Goal: Communication & Community: Participate in discussion

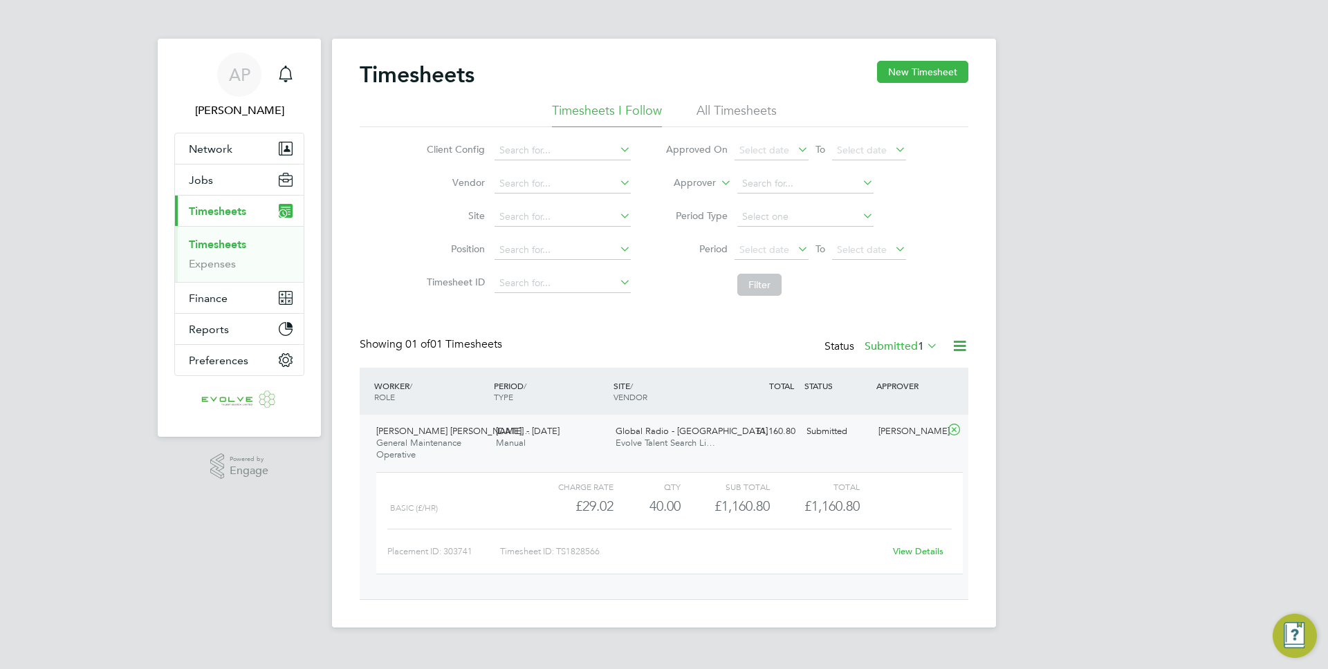
scroll to position [24, 135]
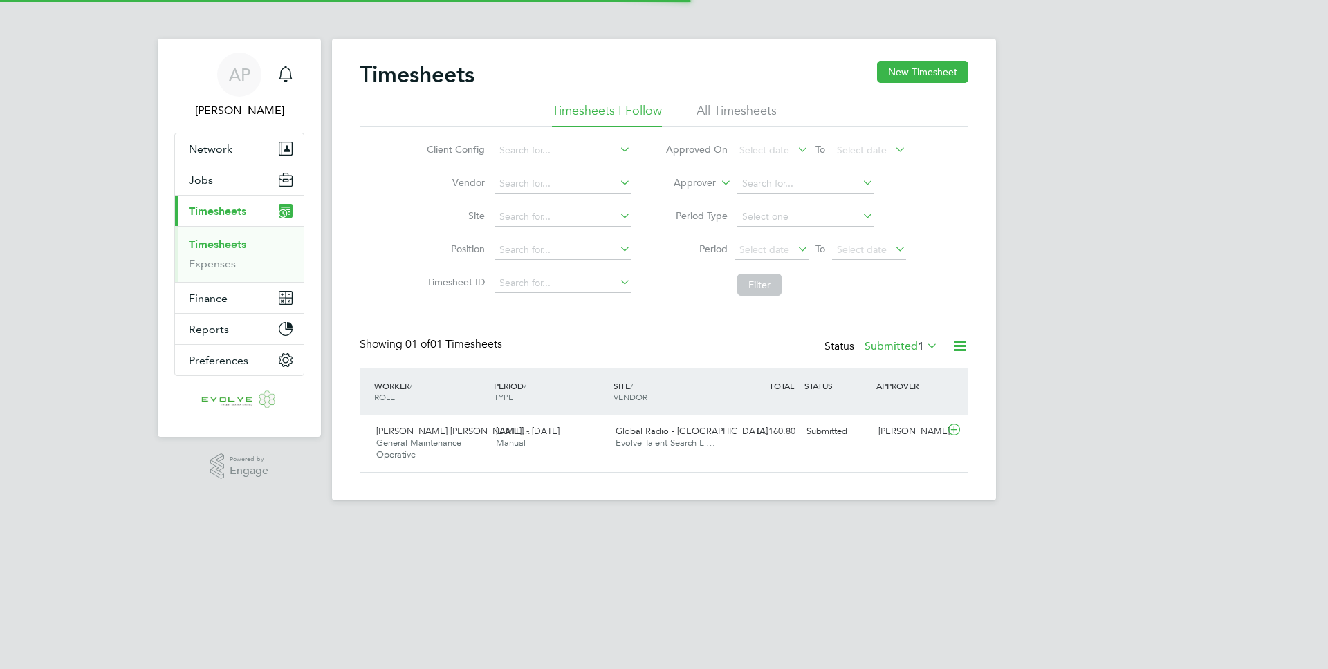
scroll to position [35, 120]
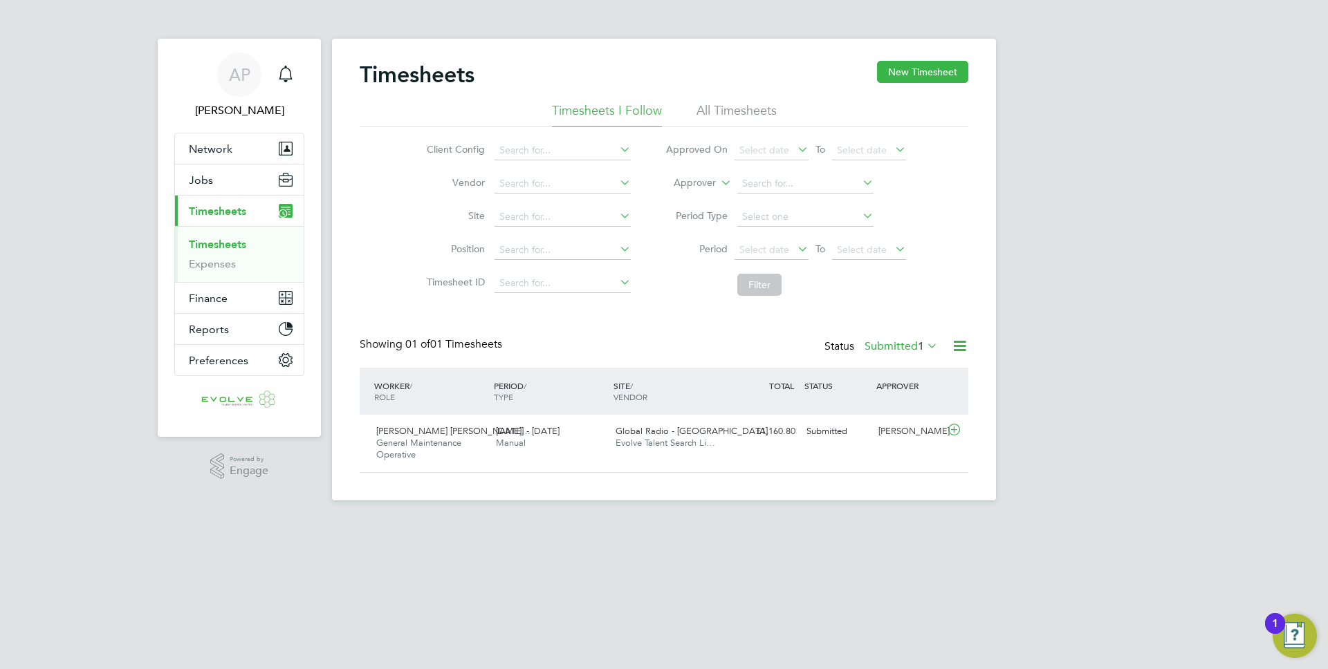
click at [550, 409] on div "WORKER / ROLE WORKER / PERIOD PERIOD / TYPE SITE / VENDOR TOTAL TOTAL / STATUS …" at bounding box center [664, 391] width 608 height 47
click at [548, 441] on div "20 - 26 Sep 2025 Manual" at bounding box center [550, 437] width 120 height 35
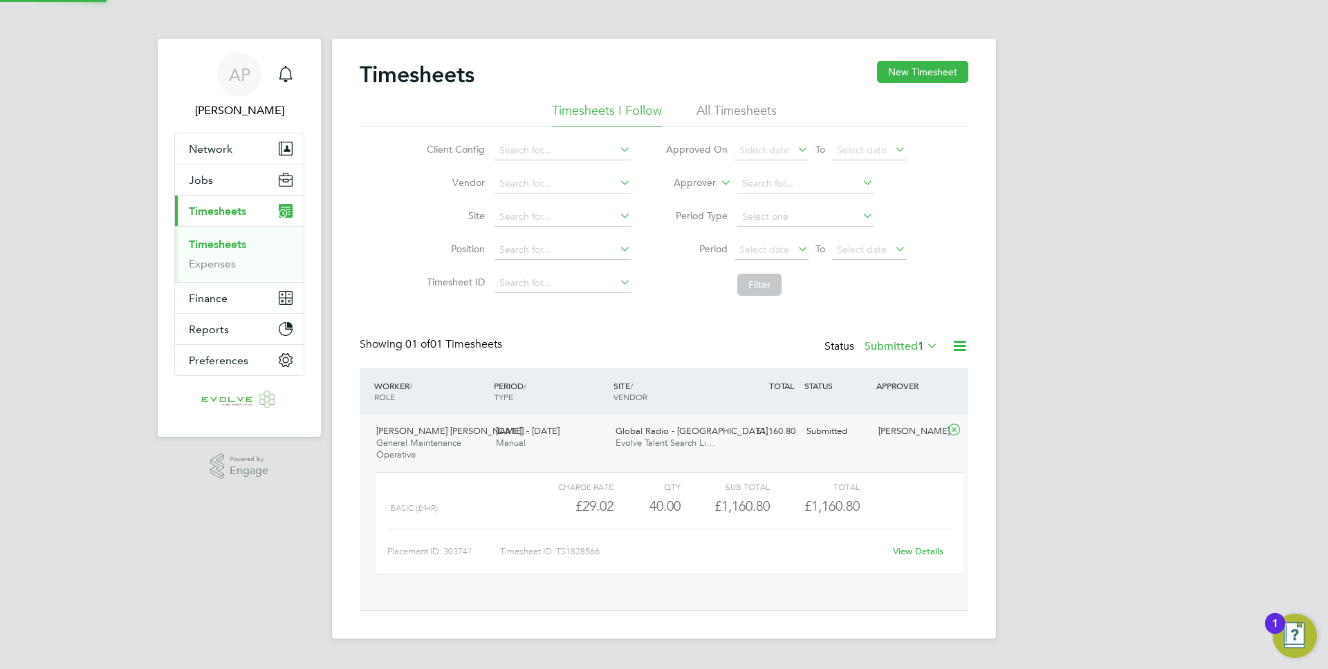
scroll to position [24, 135]
click at [931, 558] on div "View Details" at bounding box center [918, 552] width 68 height 22
click at [927, 553] on link "View Details" at bounding box center [918, 552] width 50 height 12
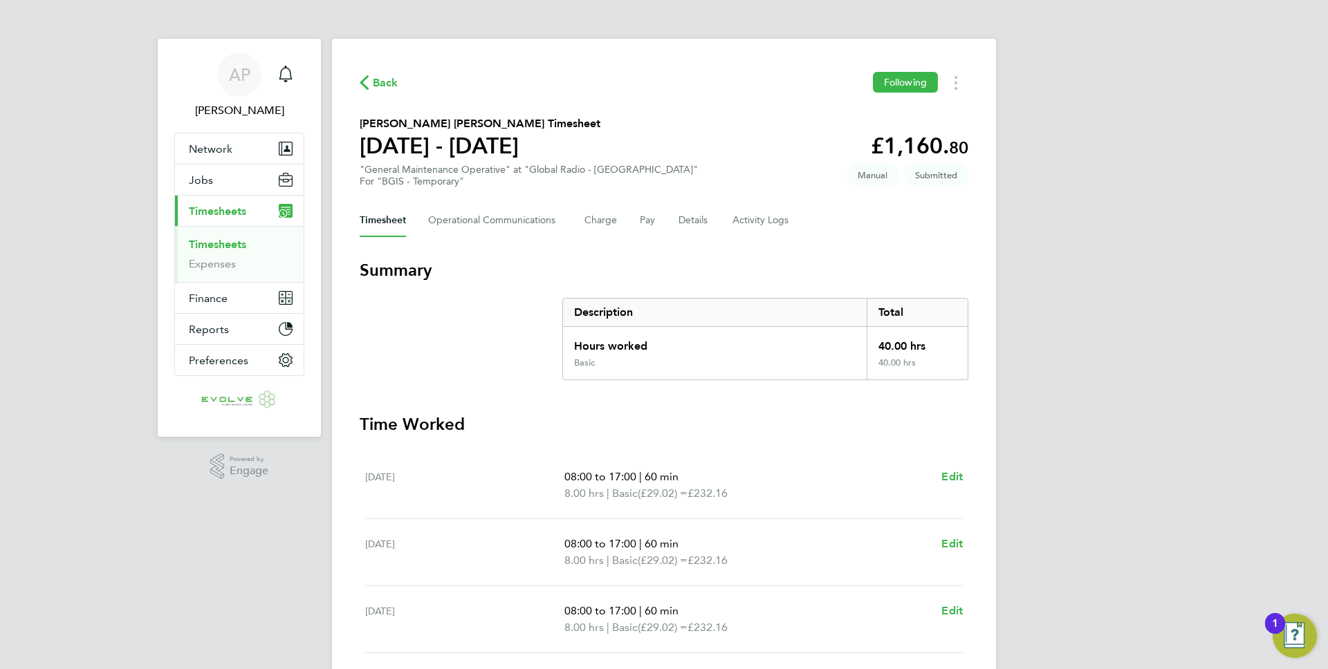
click at [668, 225] on div "Timesheet Operational Communications Charge Pay Details Activity Logs" at bounding box center [664, 220] width 608 height 33
click at [702, 221] on button "Details" at bounding box center [694, 220] width 32 height 33
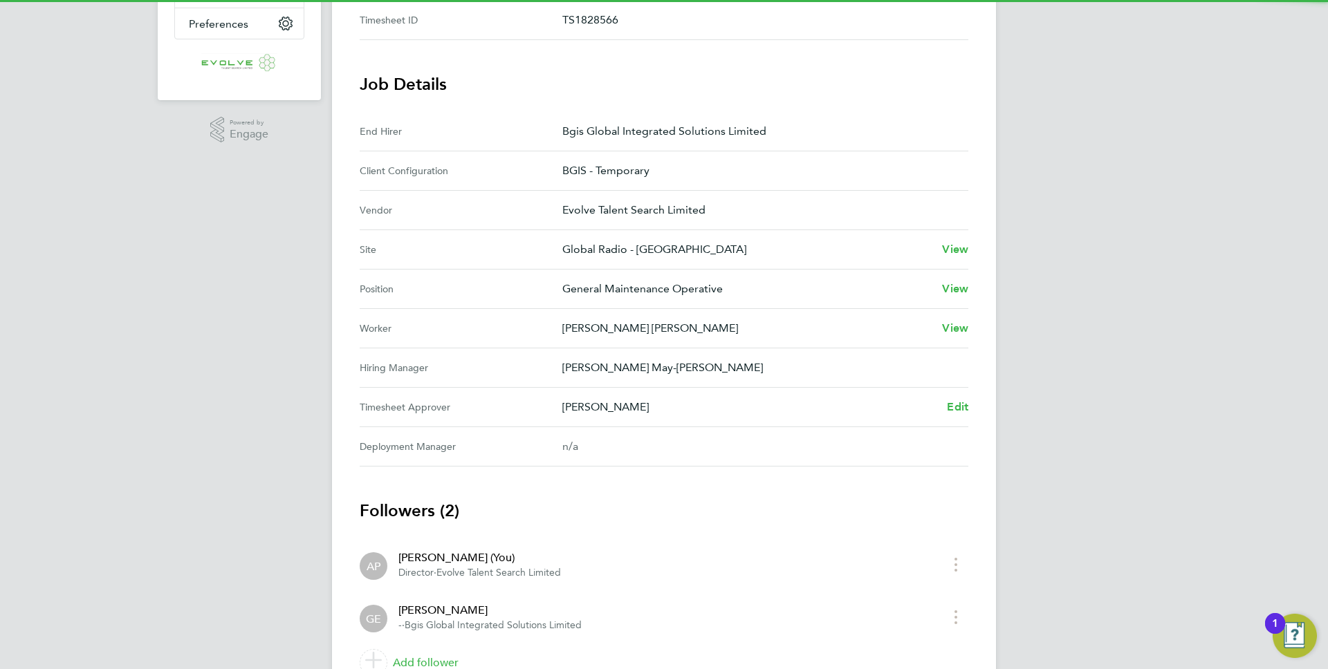
scroll to position [405, 0]
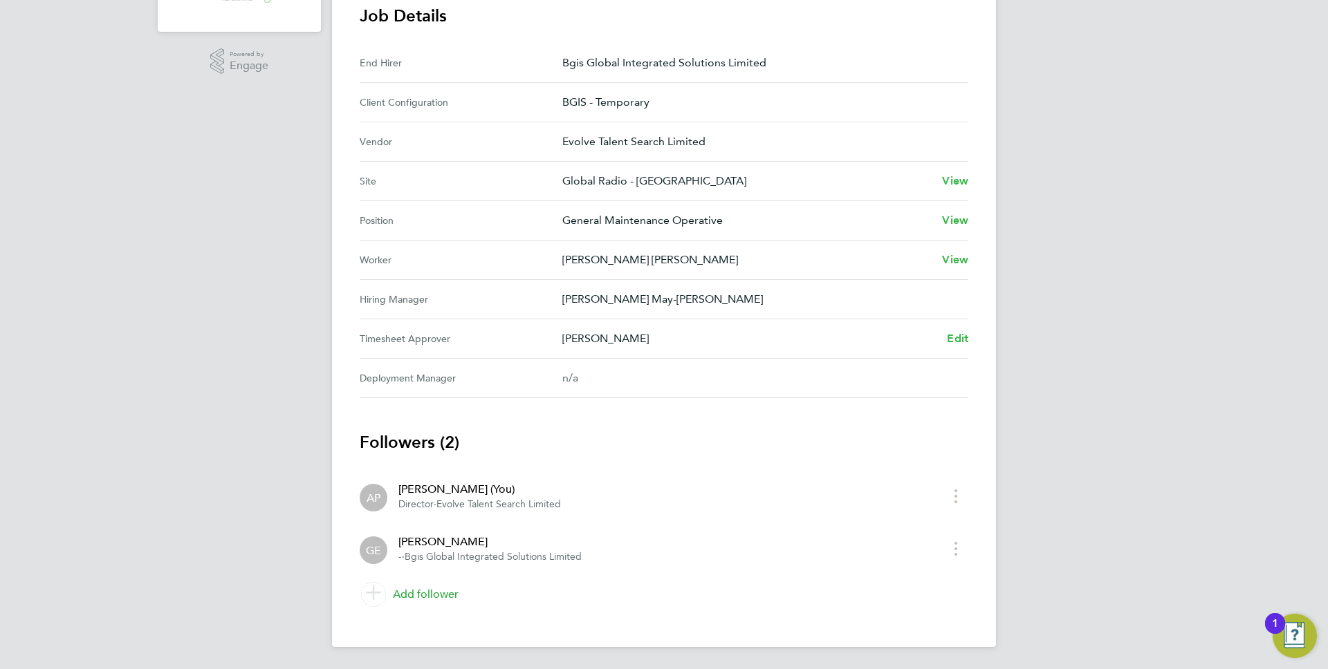
click at [408, 595] on link "Add follower" at bounding box center [664, 594] width 608 height 39
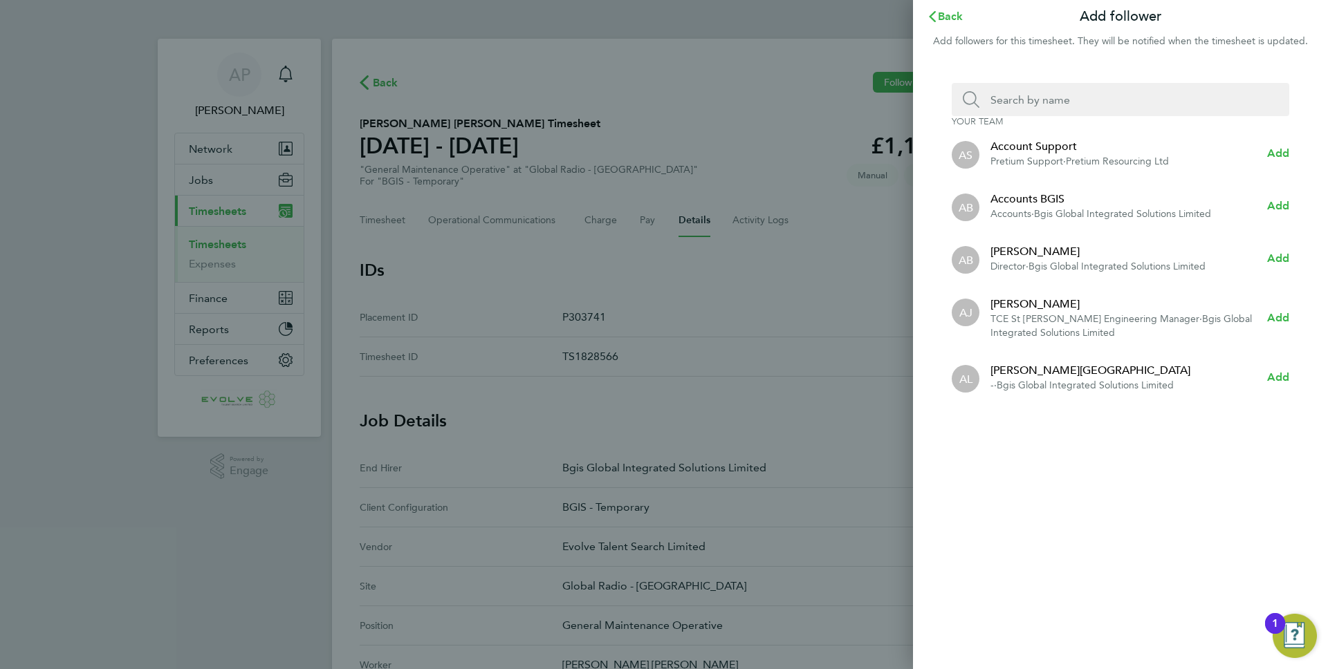
click at [1041, 109] on input "Search team member by name:" at bounding box center [1125, 99] width 293 height 33
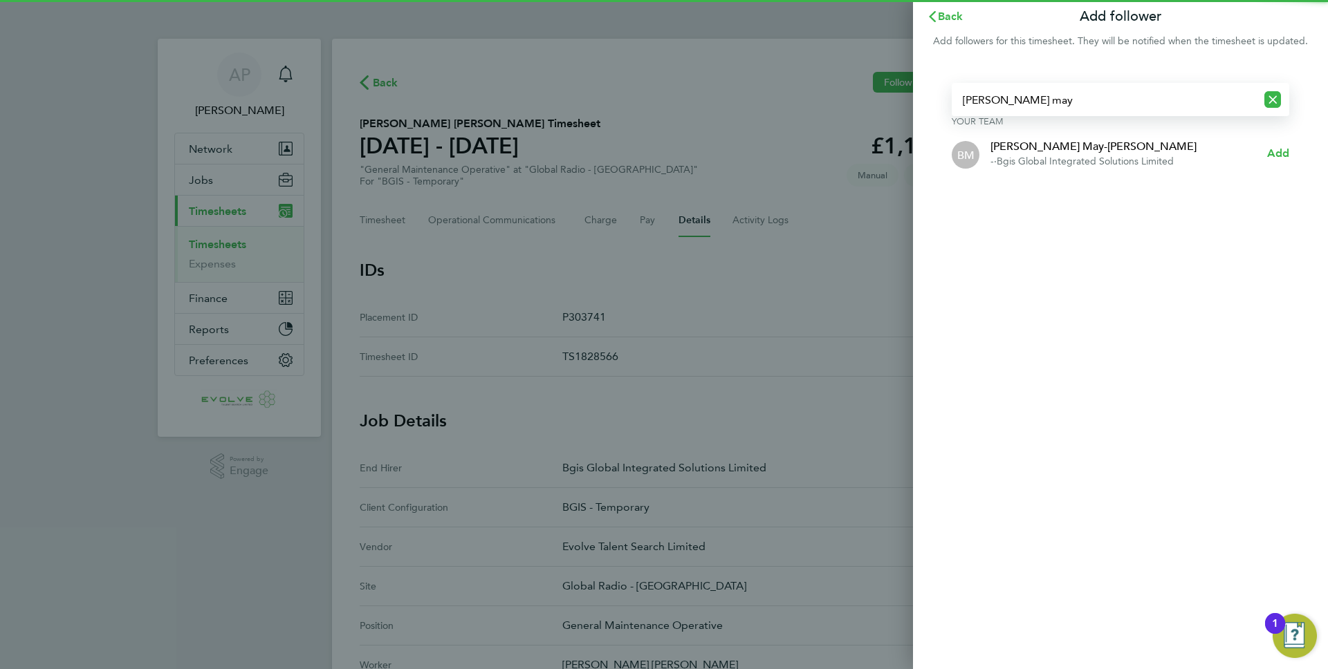
click at [1064, 156] on span "Bgis Global Integrated Solutions Limited" at bounding box center [1084, 162] width 177 height 12
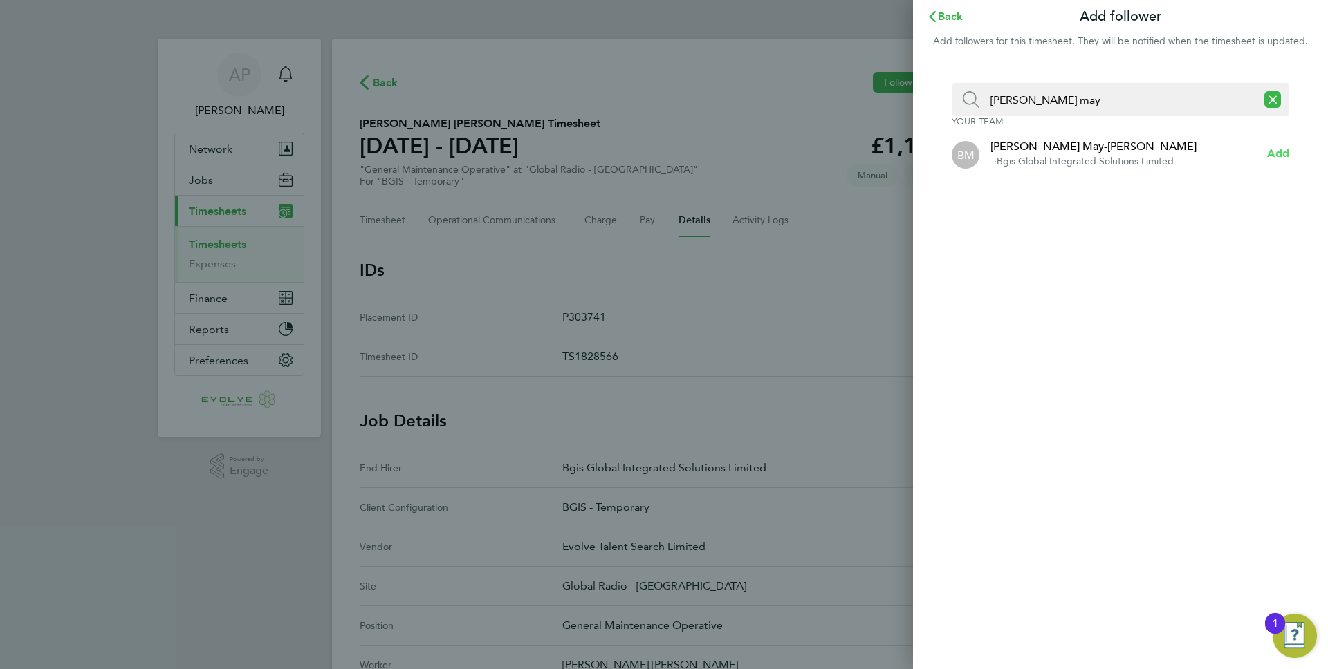
click at [1269, 156] on span "Add" at bounding box center [1278, 153] width 22 height 13
click at [1091, 104] on input "bethany may" at bounding box center [1117, 99] width 277 height 33
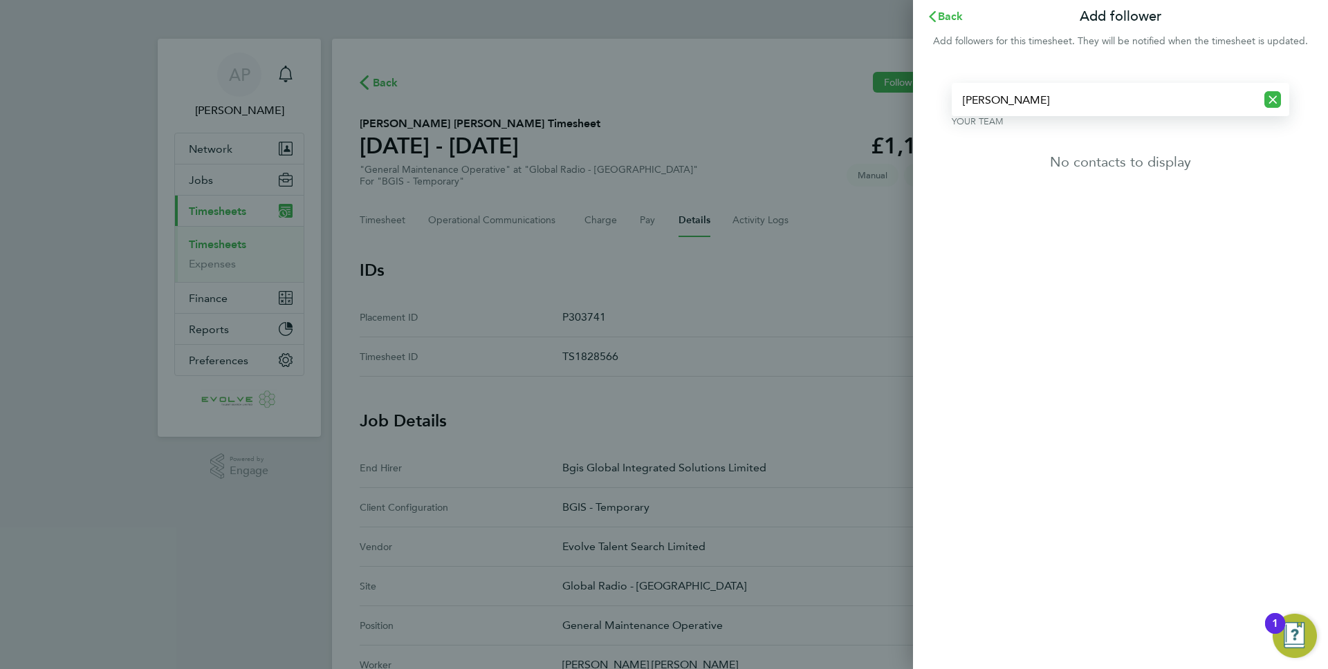
type input "beth"
click at [1281, 99] on app-icon-cross-button at bounding box center [1272, 99] width 33 height 33
click at [1272, 99] on icon "Reset search input" at bounding box center [1272, 99] width 17 height 17
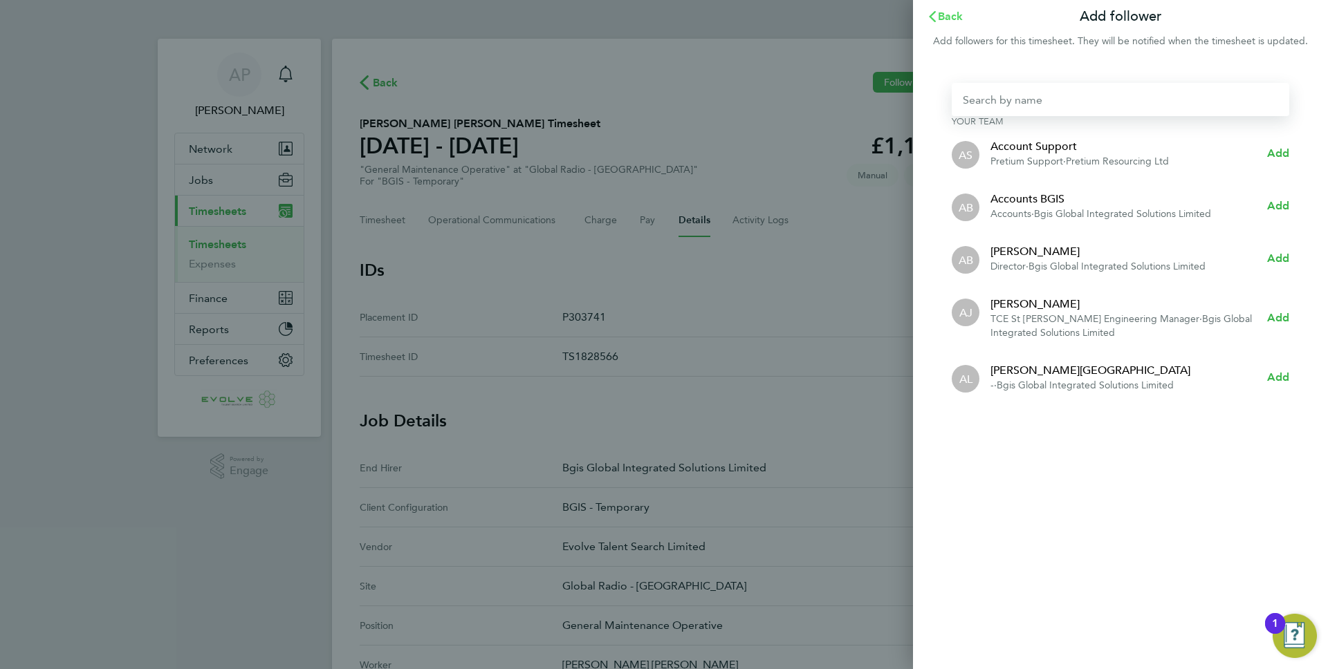
click at [941, 10] on span "Back" at bounding box center [951, 16] width 26 height 13
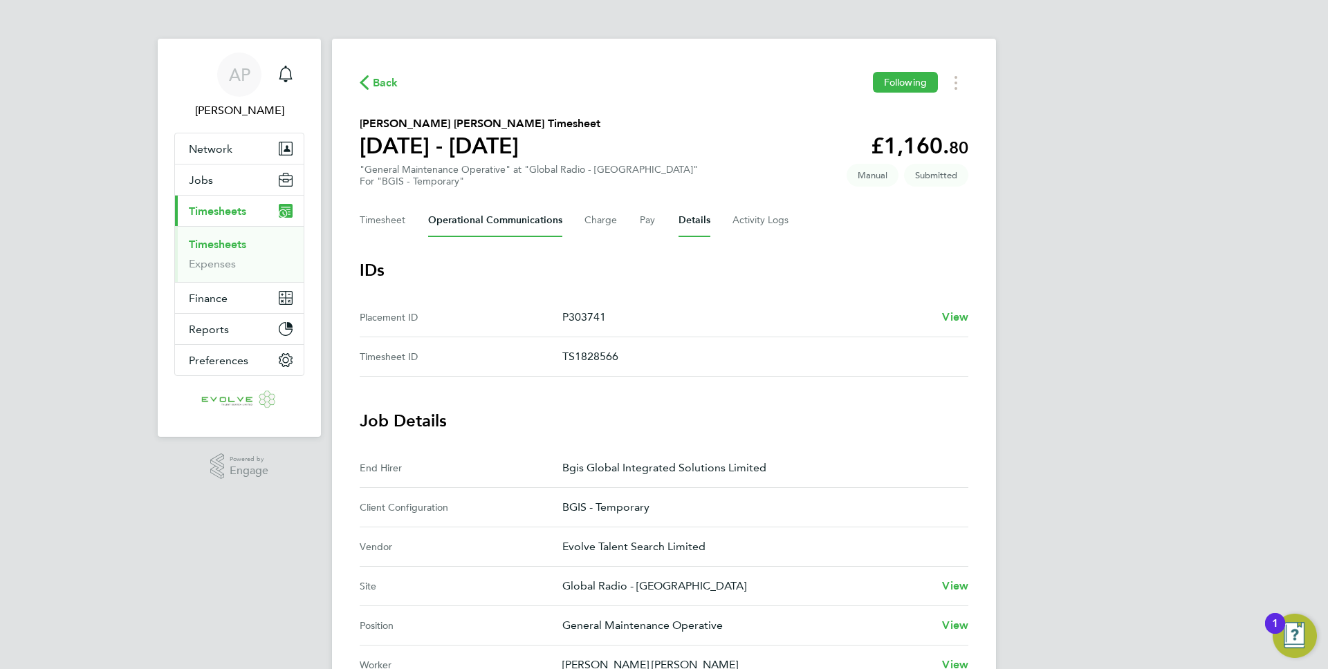
click at [488, 221] on Communications-tab "Operational Communications" at bounding box center [495, 220] width 134 height 33
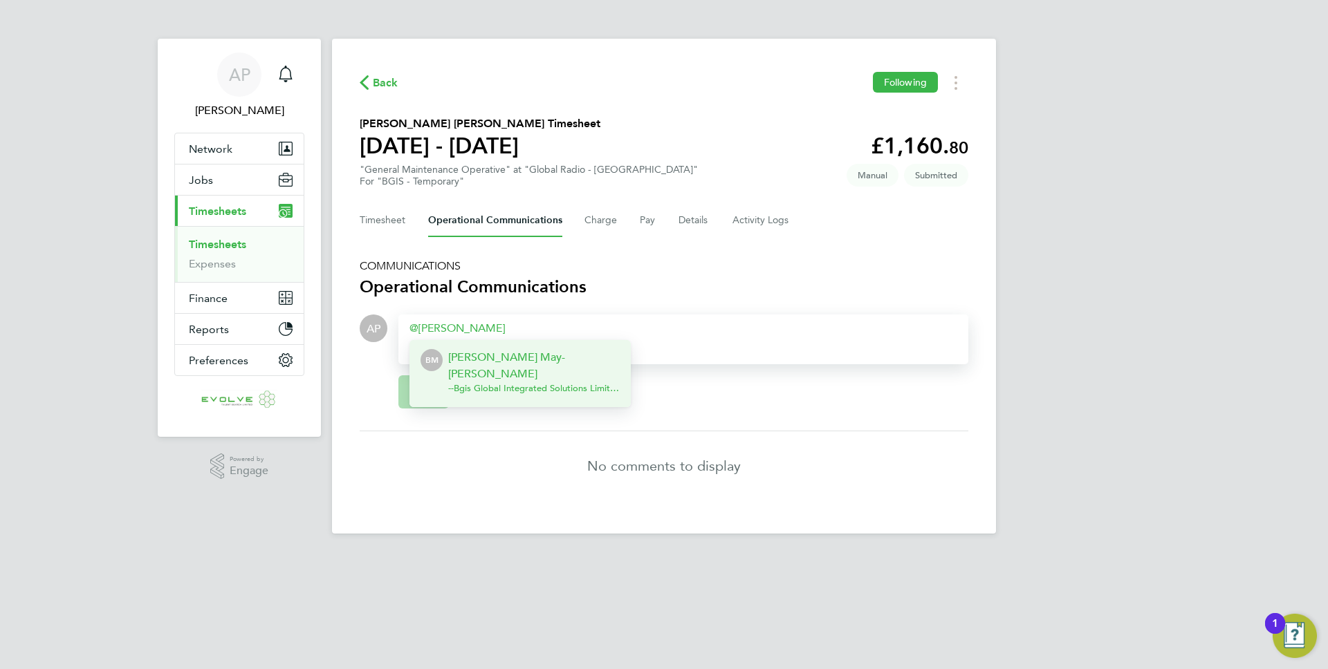
click at [521, 357] on p "[PERSON_NAME] May-[PERSON_NAME]" at bounding box center [533, 365] width 171 height 33
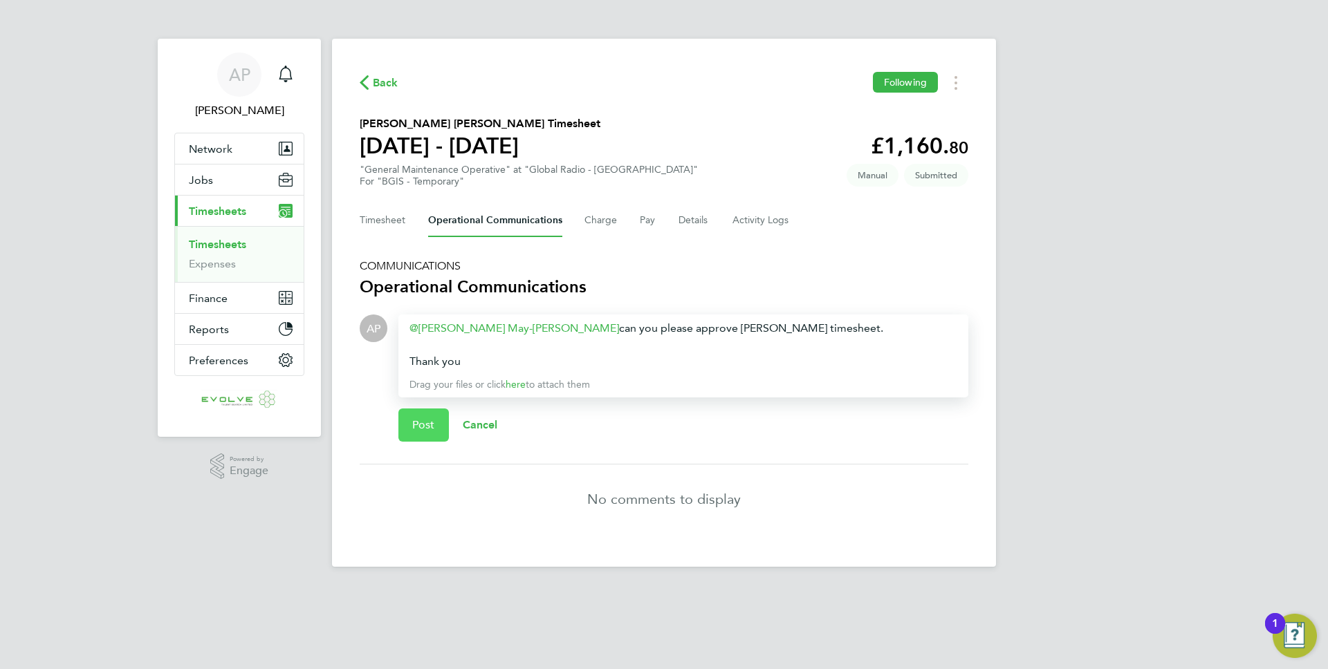
click at [425, 413] on button "Post" at bounding box center [423, 425] width 50 height 33
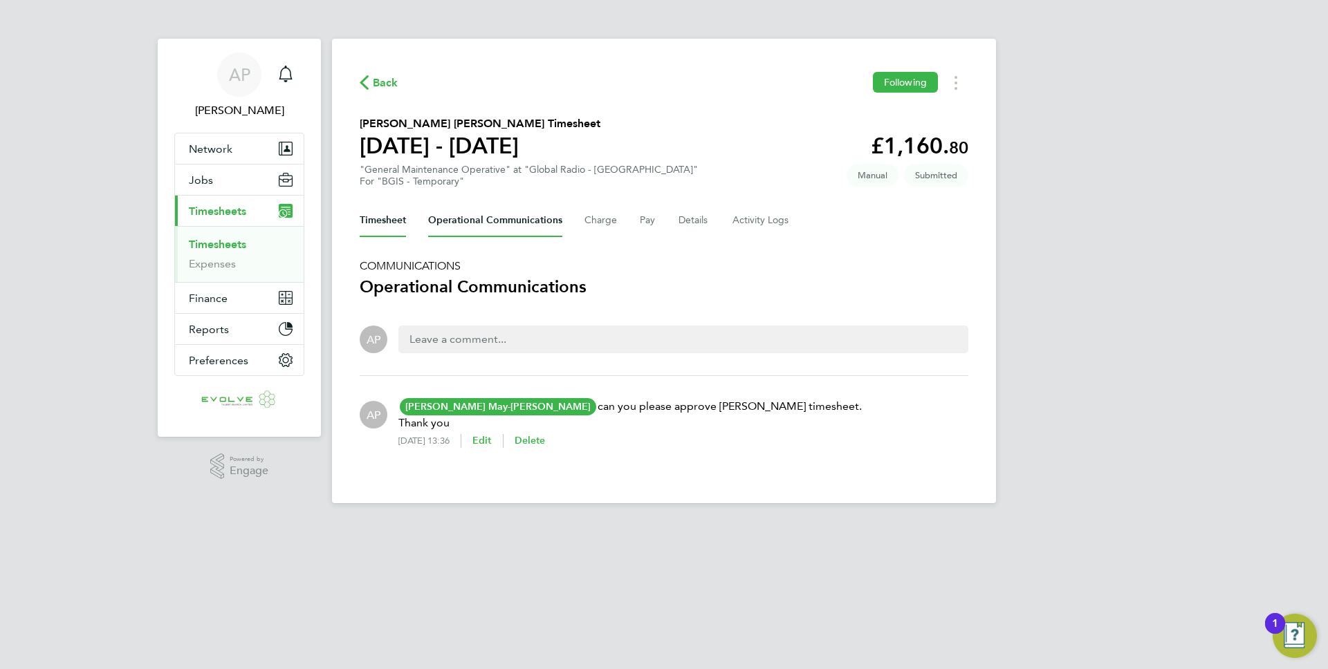
click at [382, 226] on button "Timesheet" at bounding box center [383, 220] width 46 height 33
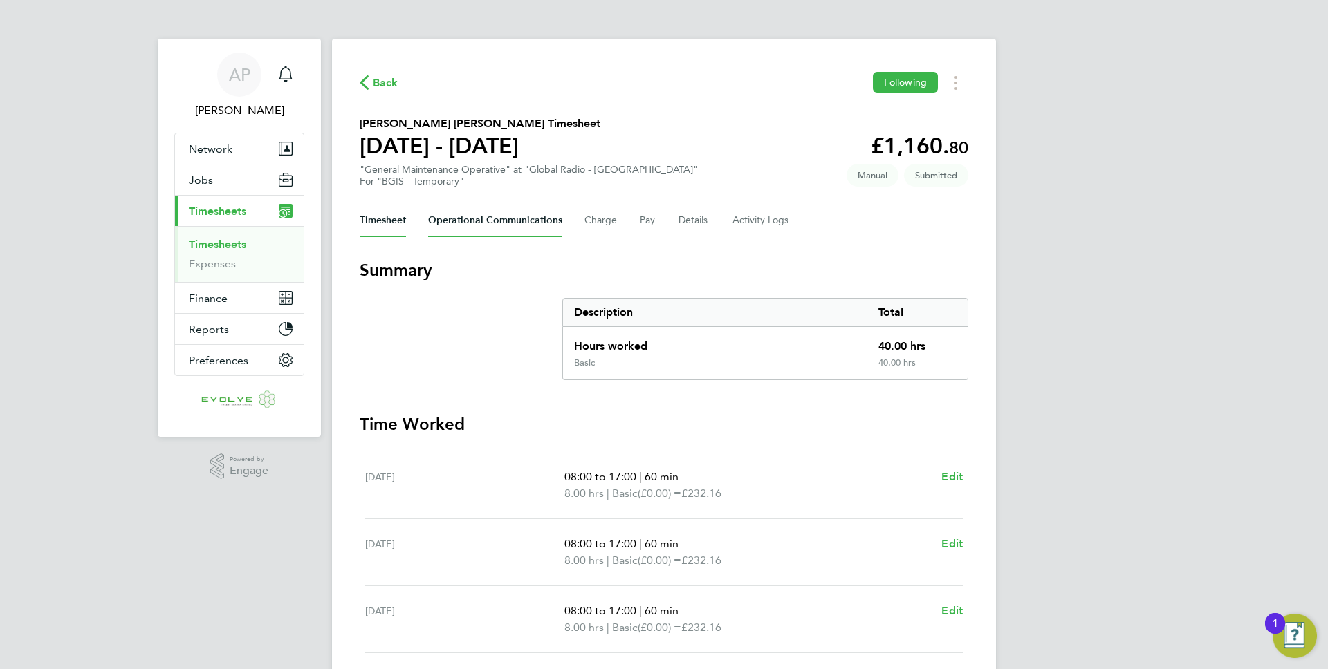
click at [493, 211] on Communications-tab "Operational Communications" at bounding box center [495, 220] width 134 height 33
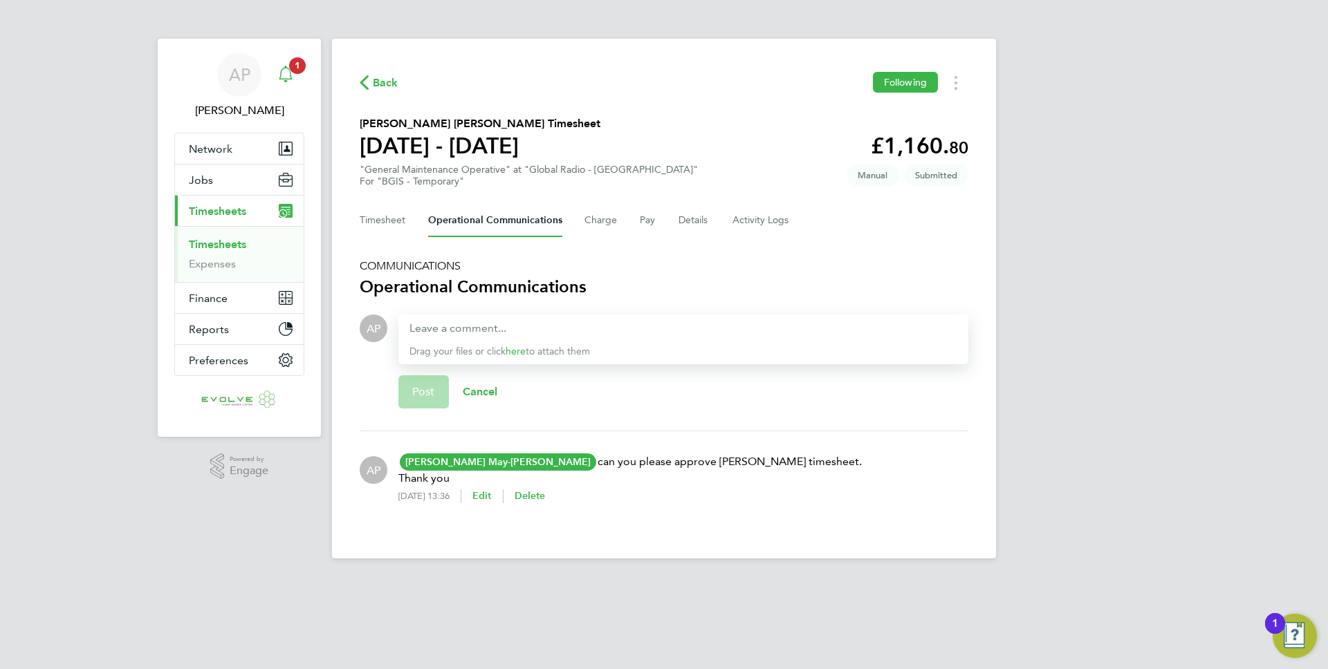
click at [281, 82] on icon "Main navigation" at bounding box center [285, 74] width 17 height 17
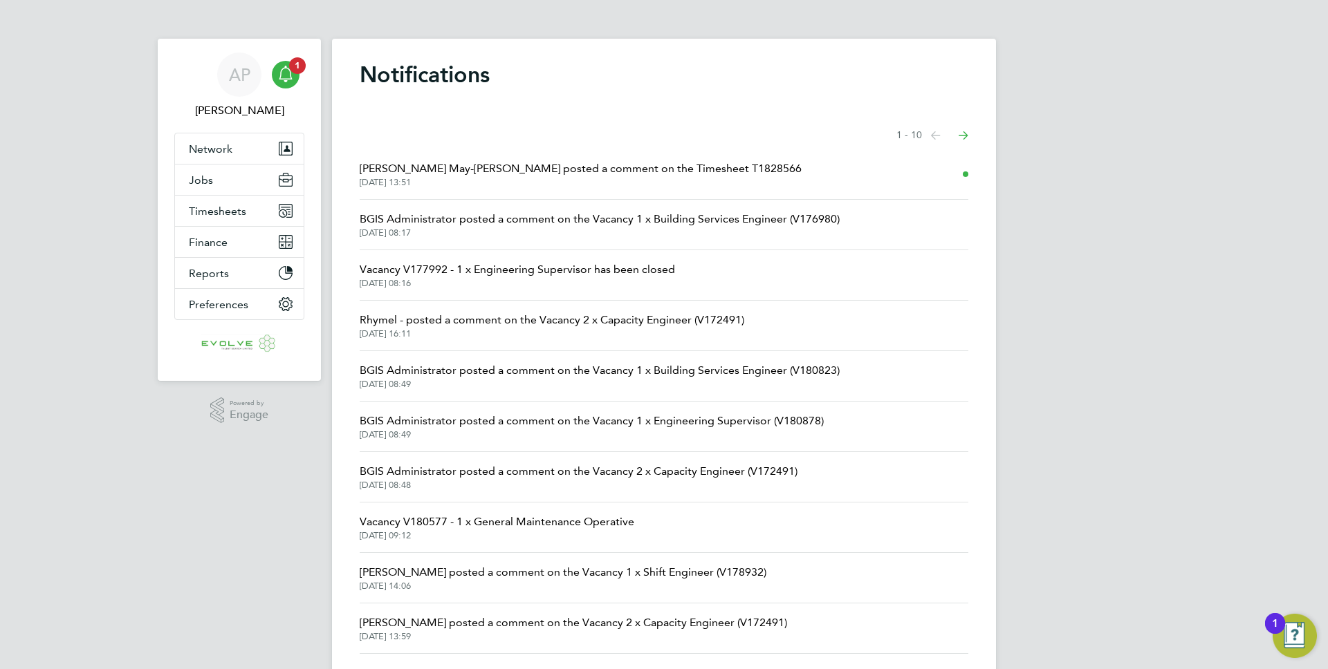
click at [470, 189] on li "Bethany May-Reed posted a comment on the Timesheet T1828566 29 Sep 2025, 13:51" at bounding box center [664, 174] width 608 height 50
click at [477, 176] on span "Bethany May-Reed posted a comment on the Timesheet T1828566" at bounding box center [581, 168] width 442 height 17
click at [627, 163] on span "Bethany May-Reed posted a comment on the Timesheet T1828566" at bounding box center [581, 168] width 442 height 17
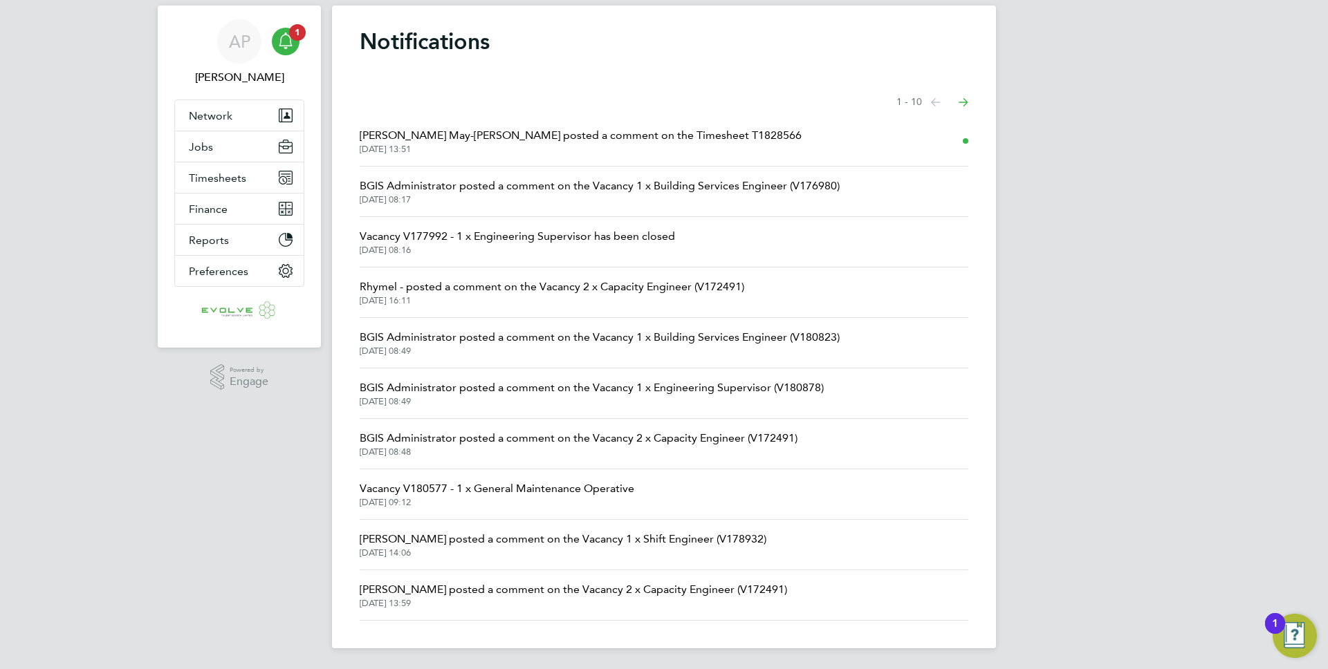
click at [498, 138] on span "Bethany May-Reed posted a comment on the Timesheet T1828566" at bounding box center [581, 135] width 442 height 17
click at [691, 77] on div "Notifications Showing items 1 - 10 items Previous page Next page Bethany May-Re…" at bounding box center [664, 327] width 664 height 643
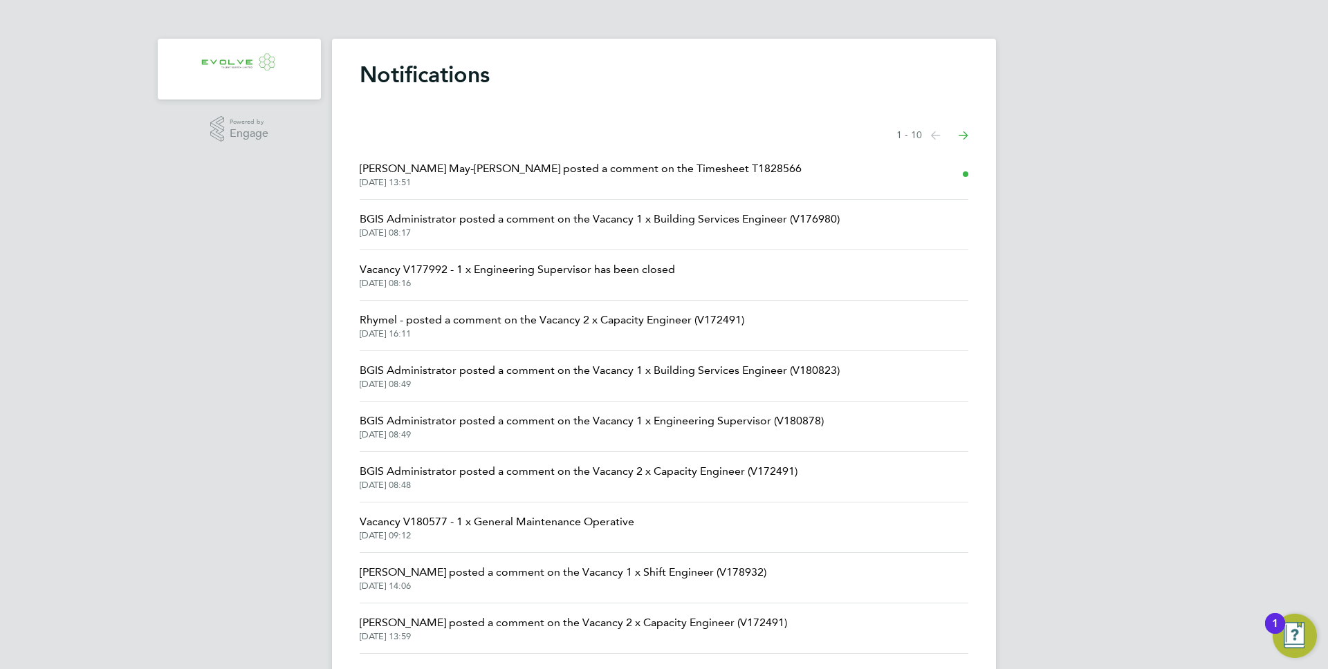
click at [933, 172] on li "Bethany May-Reed posted a comment on the Timesheet T1828566 29 Sep 2025, 13:51" at bounding box center [664, 174] width 608 height 50
click at [961, 174] on li "Bethany May-Reed posted a comment on the Timesheet T1828566 29 Sep 2025, 13:51" at bounding box center [664, 174] width 608 height 50
click at [597, 167] on span "Bethany May-Reed posted a comment on the Timesheet T1828566" at bounding box center [581, 168] width 442 height 17
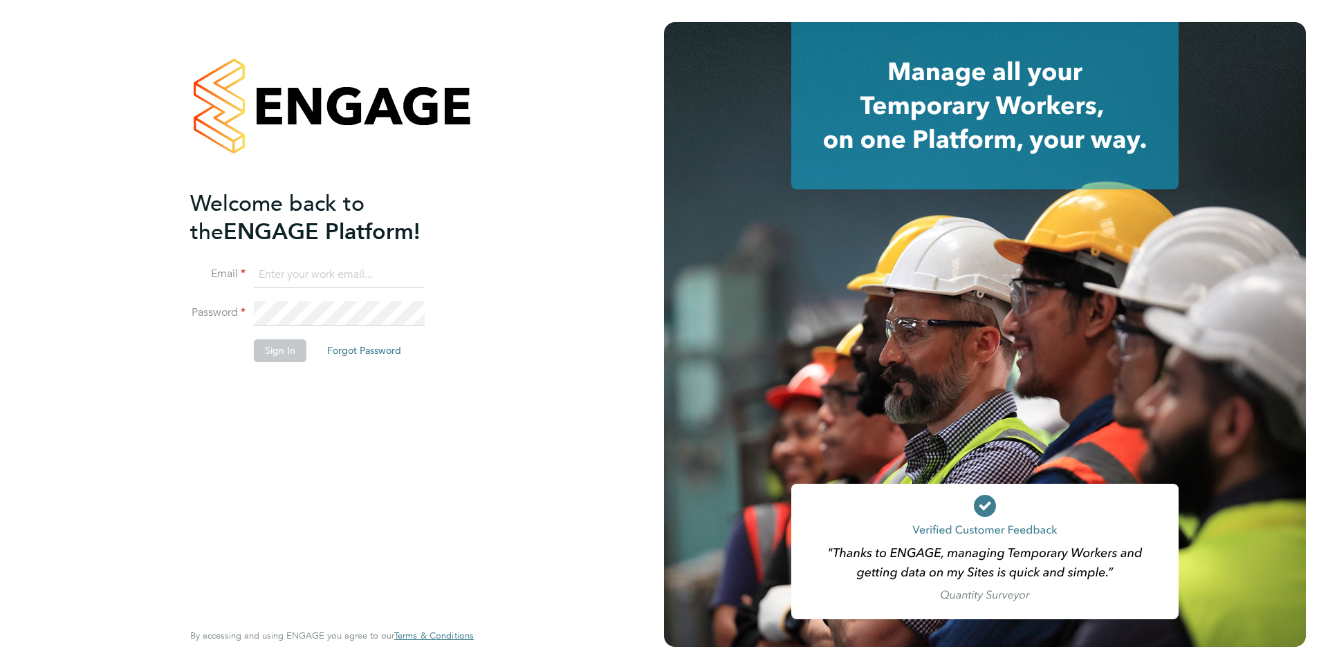
click at [288, 266] on input at bounding box center [339, 275] width 171 height 25
type input "anthony.perrin@evolve-talent.co.uk"
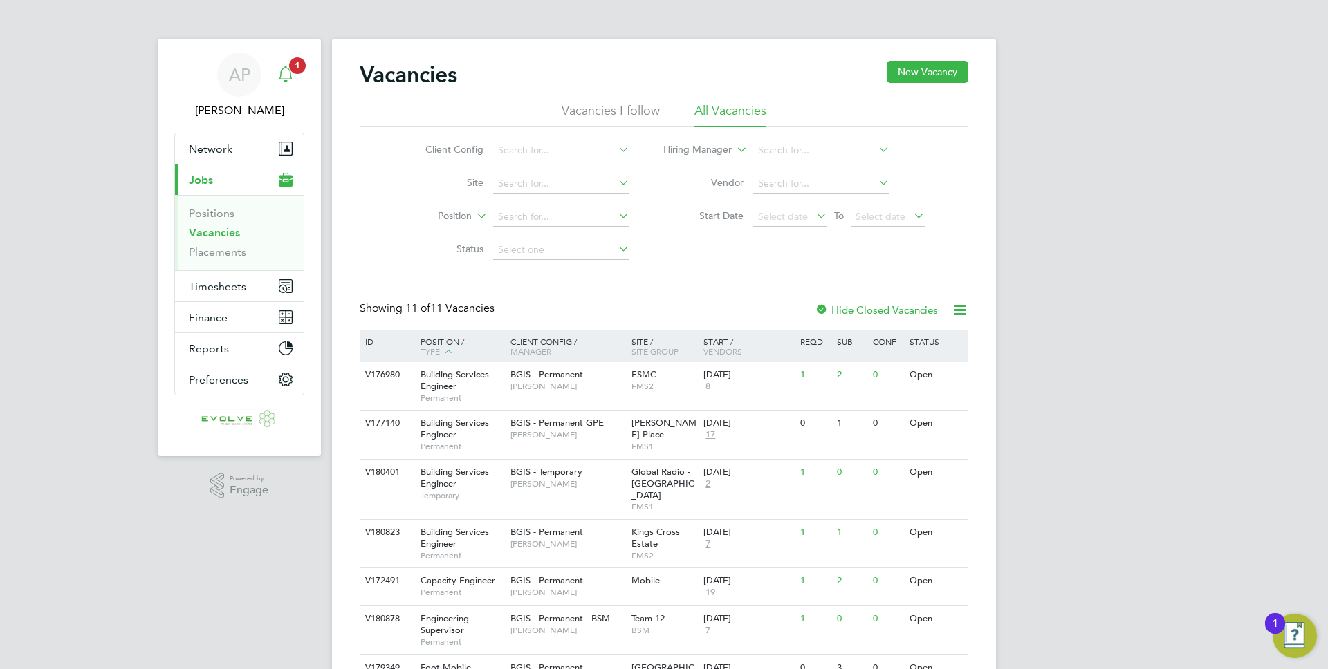
click at [289, 67] on span "1" at bounding box center [297, 65] width 17 height 17
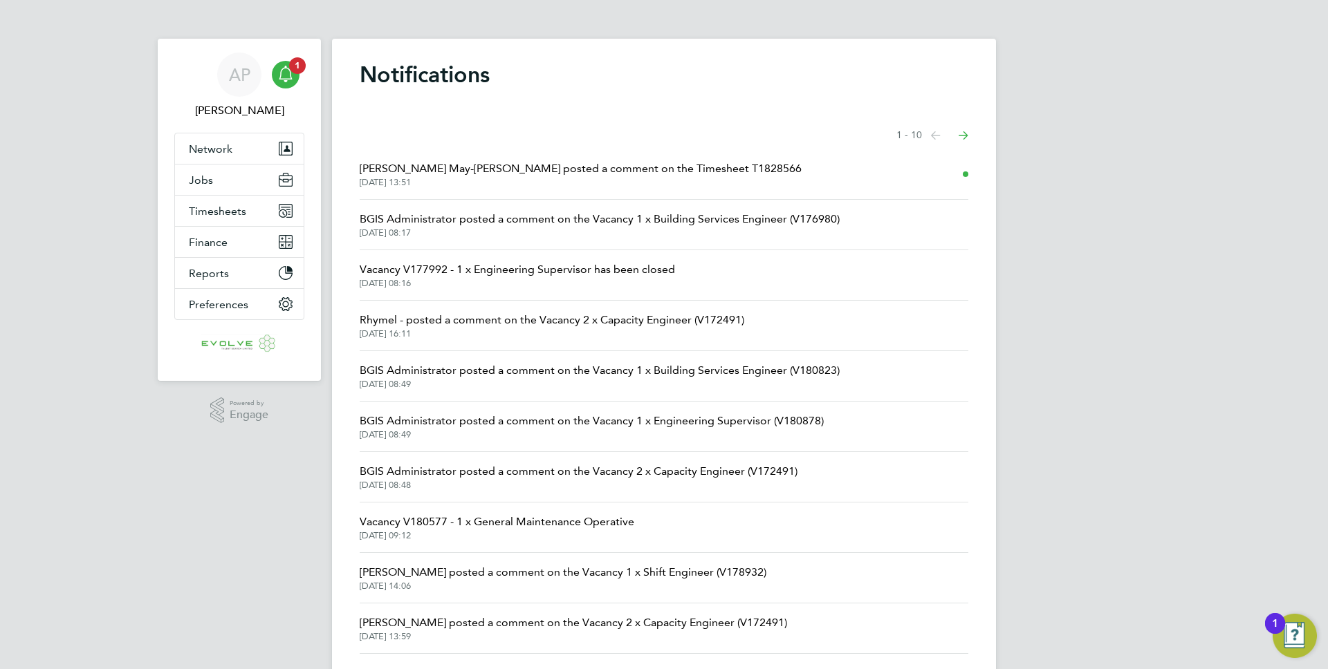
click at [548, 186] on span "[DATE] 13:51" at bounding box center [581, 182] width 442 height 11
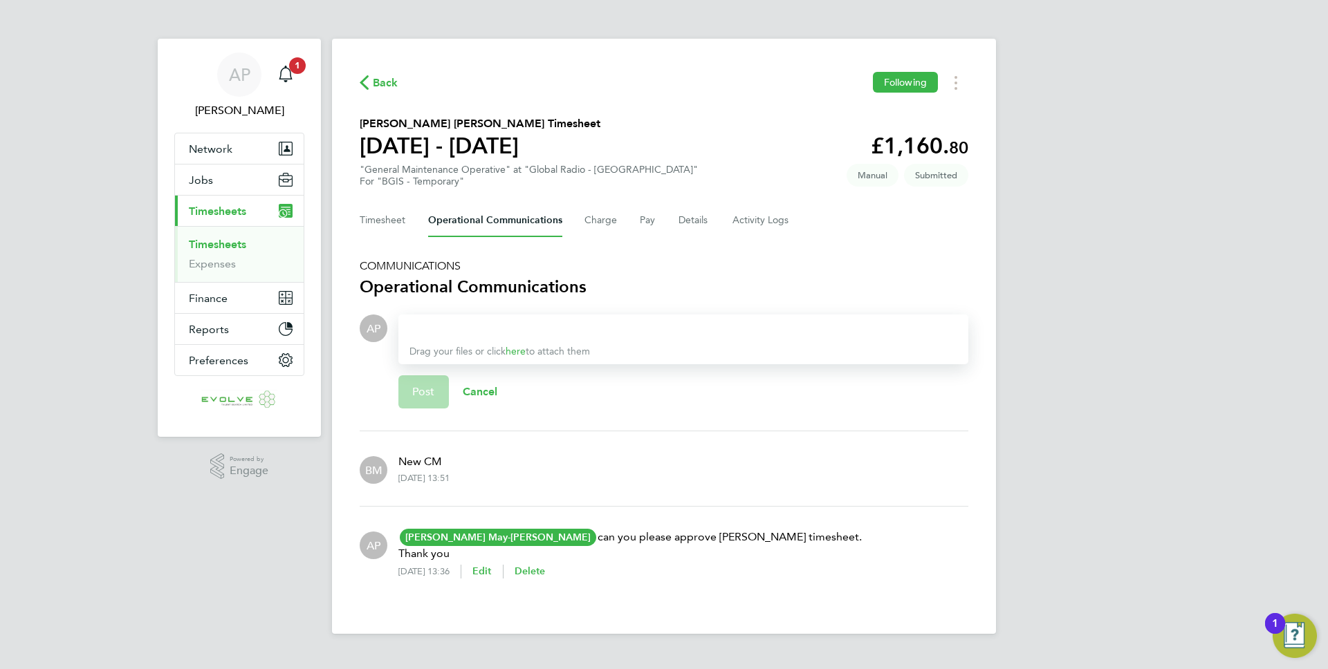
click at [409, 463] on p "New CM" at bounding box center [423, 462] width 51 height 17
click at [513, 465] on div "BM New CM 29 Sep 2025, 13:51" at bounding box center [664, 469] width 608 height 53
click at [380, 232] on button "Timesheet" at bounding box center [383, 220] width 46 height 33
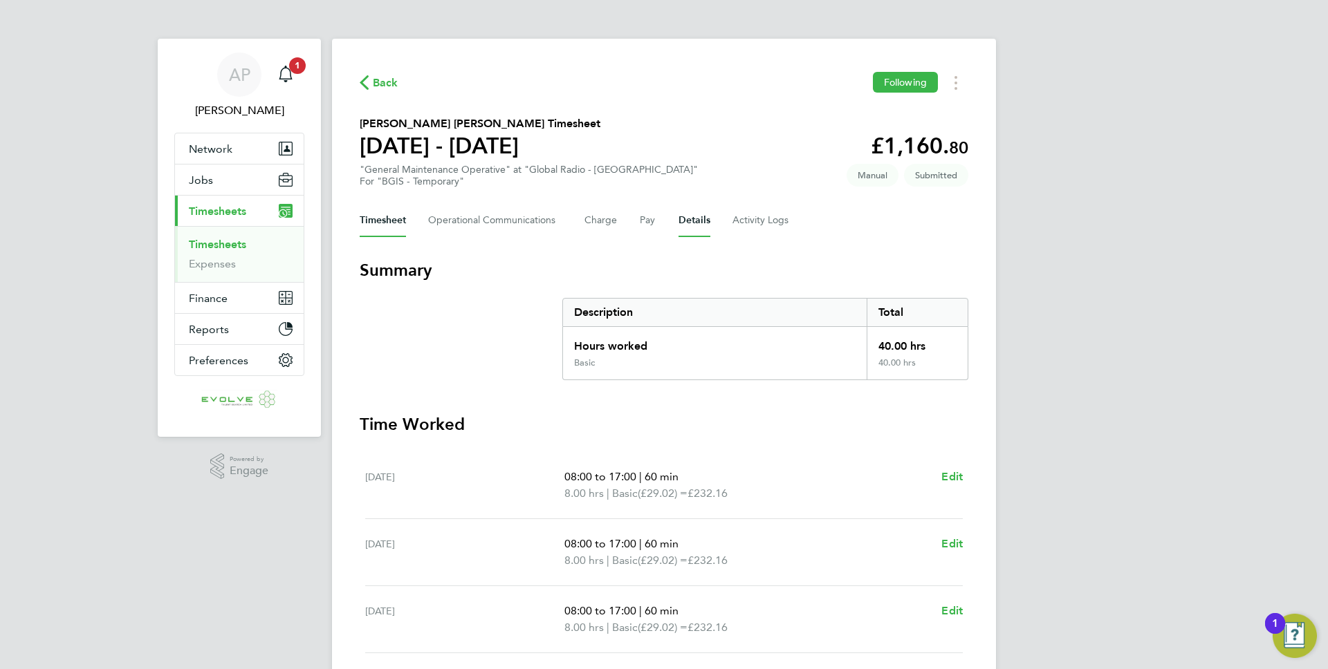
click at [696, 219] on button "Details" at bounding box center [694, 220] width 32 height 33
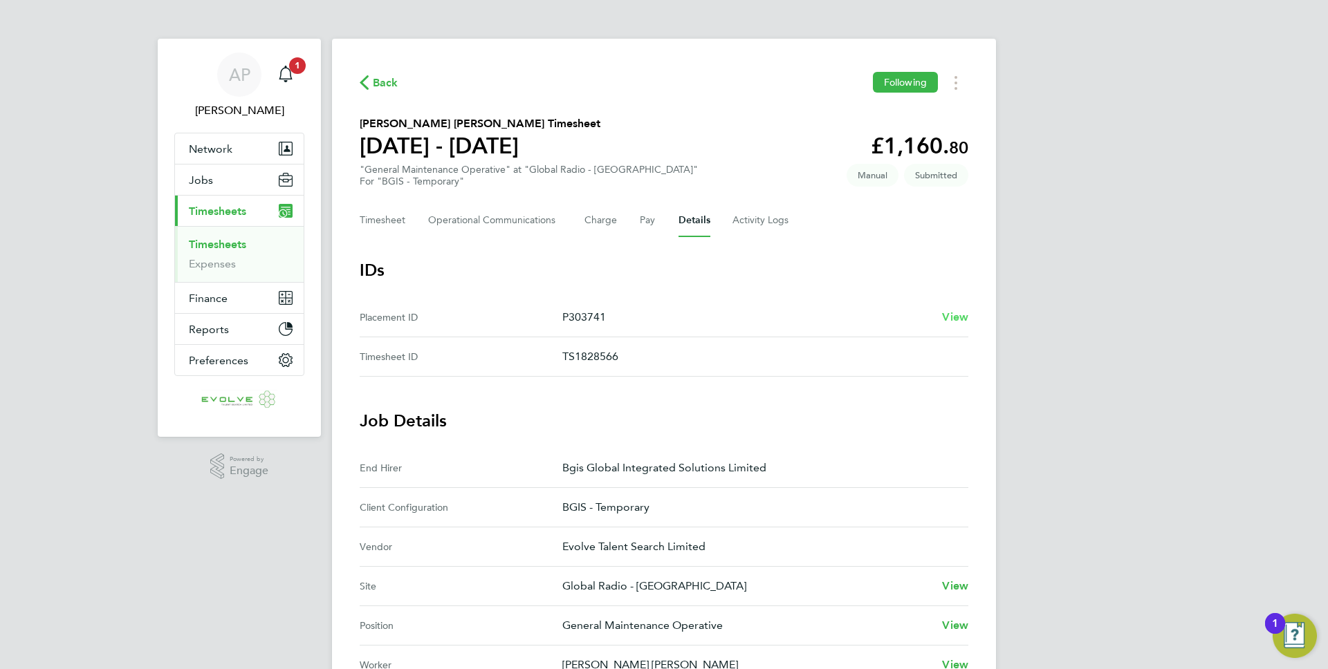
click at [950, 311] on span "View" at bounding box center [955, 316] width 26 height 13
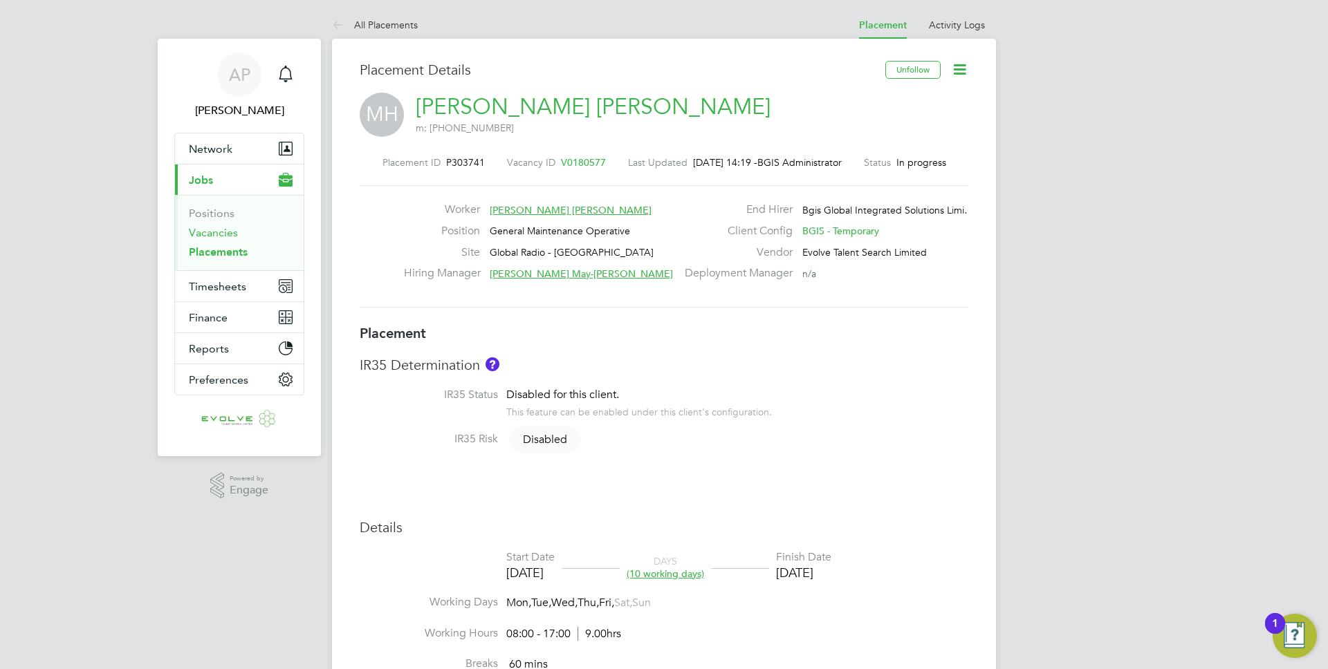
click at [230, 230] on link "Vacancies" at bounding box center [213, 232] width 49 height 13
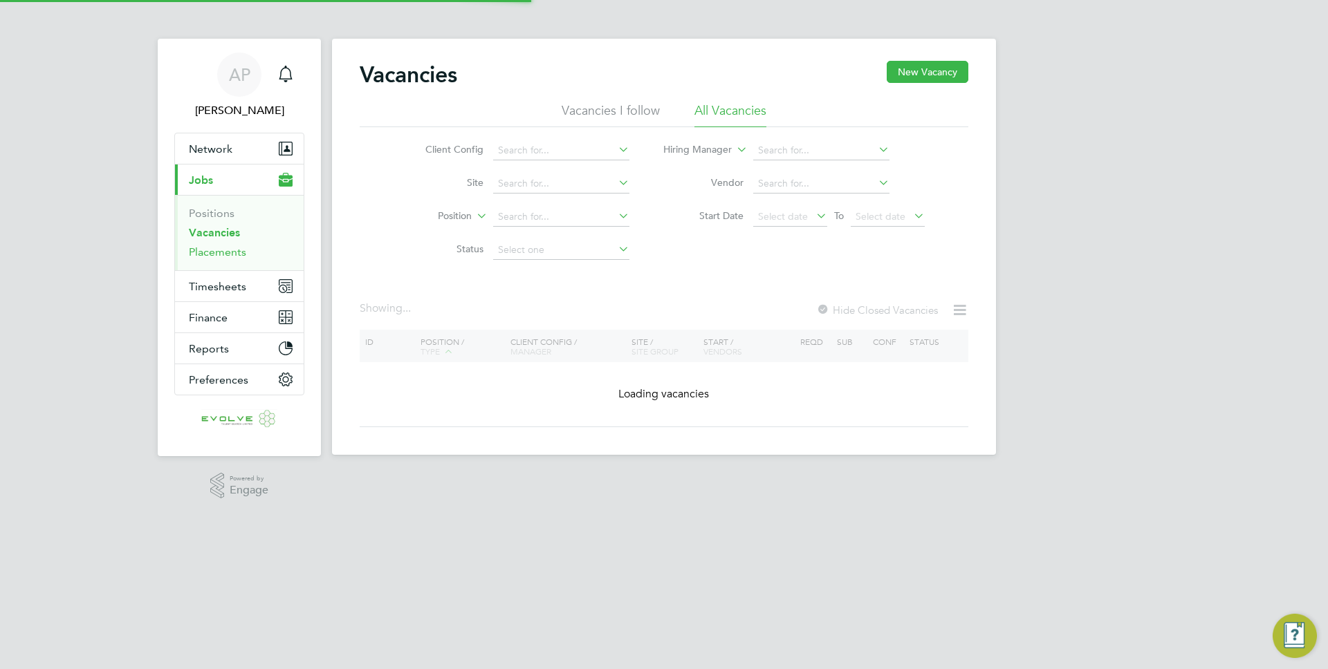
click at [222, 253] on link "Placements" at bounding box center [217, 251] width 57 height 13
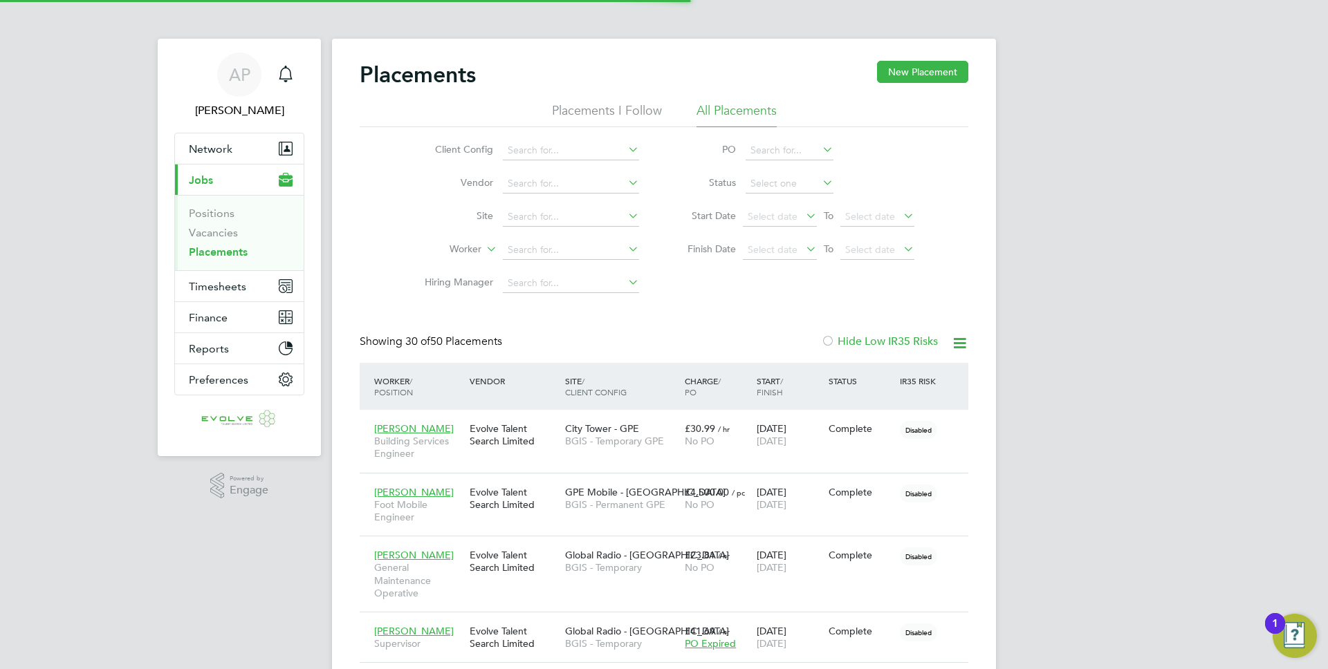
scroll to position [7, 7]
click at [804, 183] on input at bounding box center [789, 183] width 88 height 19
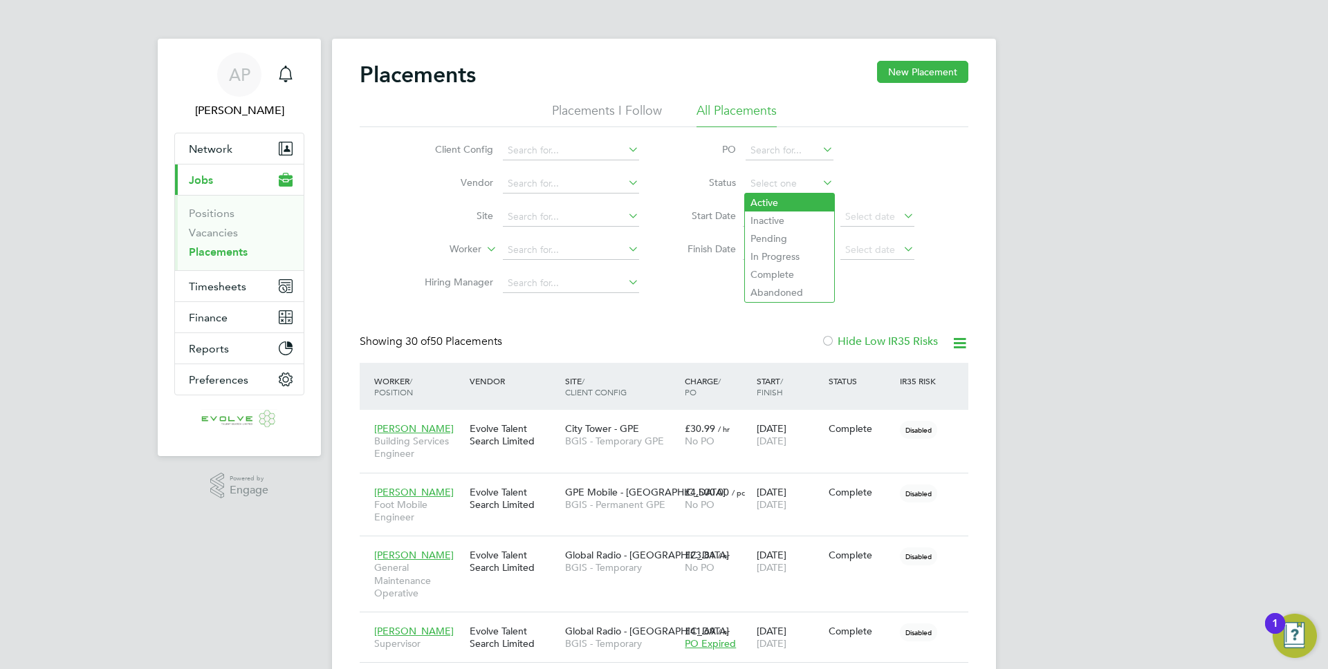
click at [787, 203] on li "Active" at bounding box center [789, 203] width 89 height 18
type input "Active"
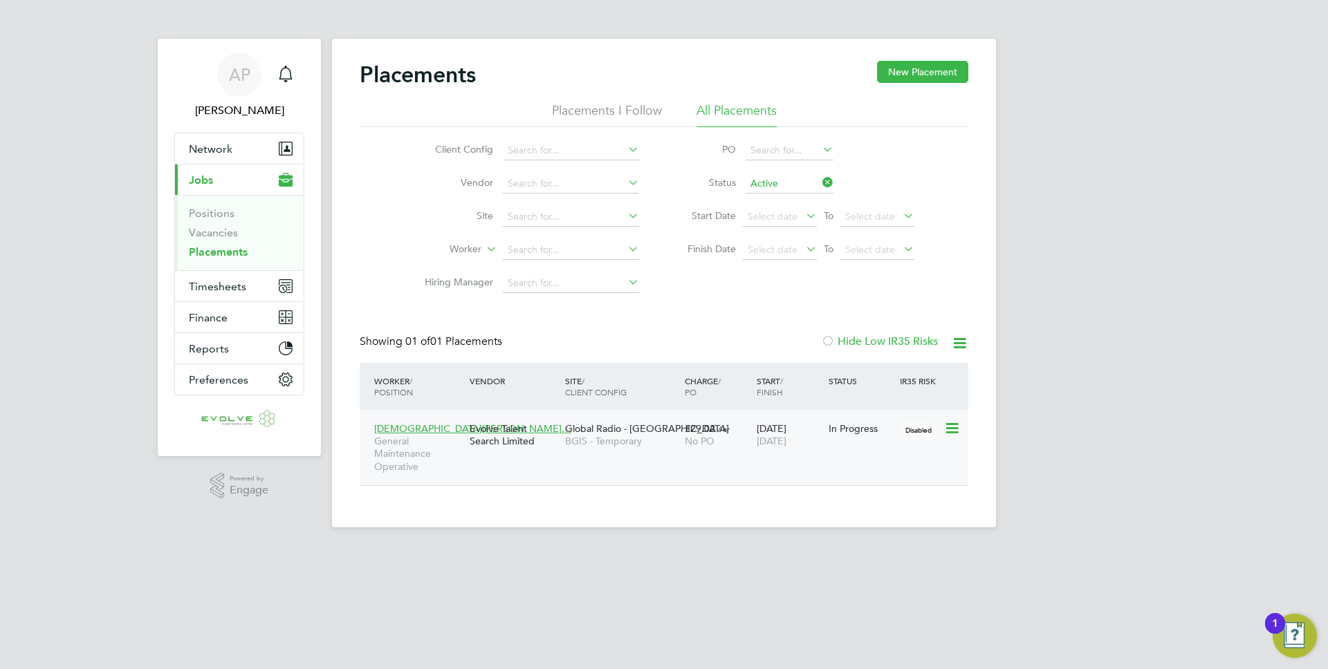
click at [638, 426] on span "Global Radio - [GEOGRAPHIC_DATA]" at bounding box center [647, 428] width 164 height 12
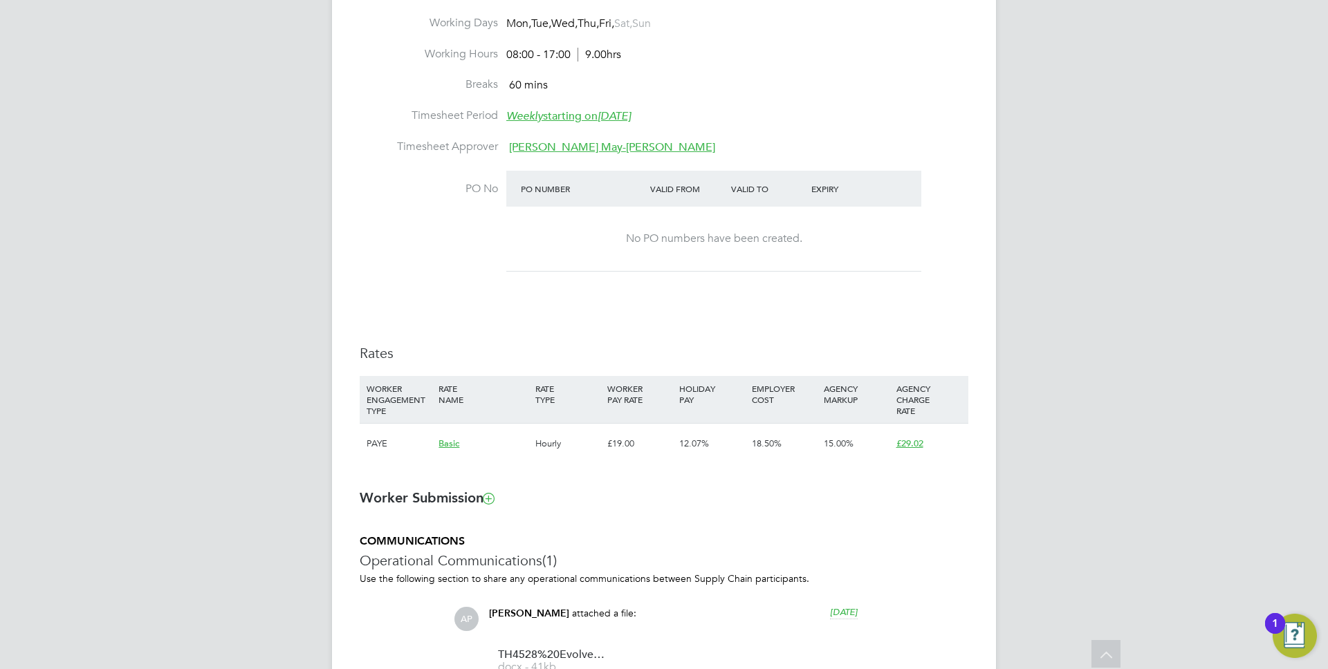
scroll to position [742, 0]
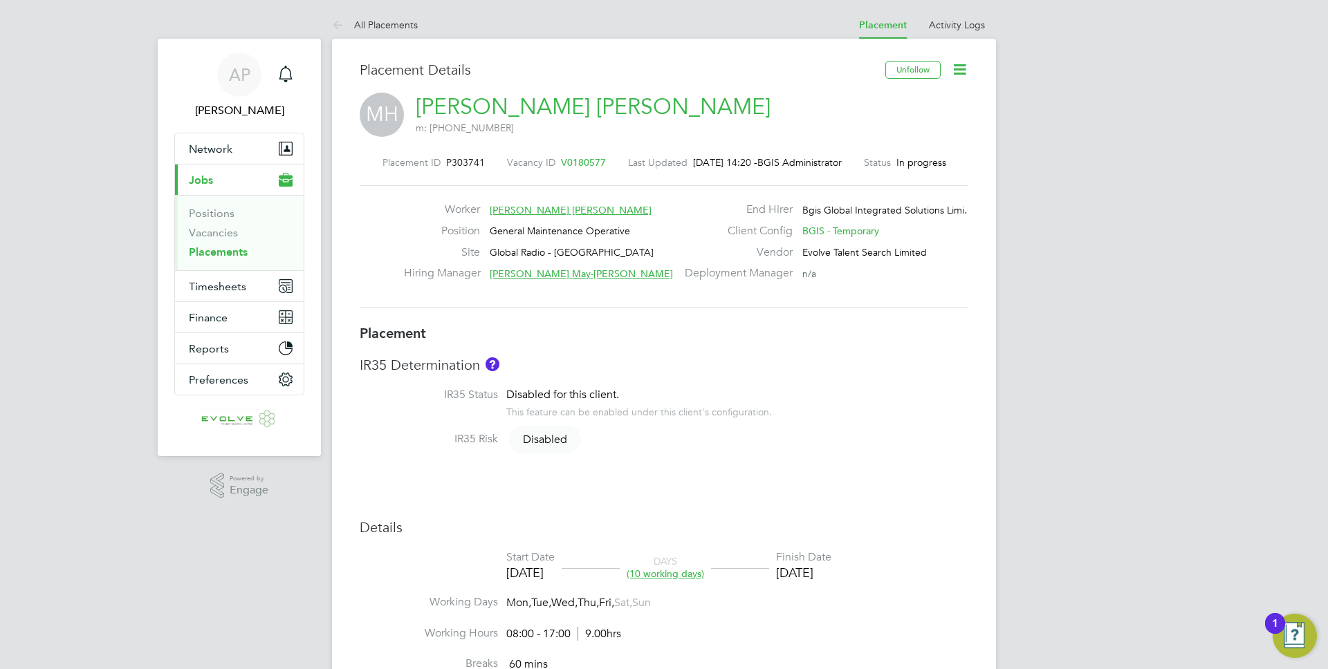
click at [562, 164] on span "V0180577" at bounding box center [583, 162] width 45 height 12
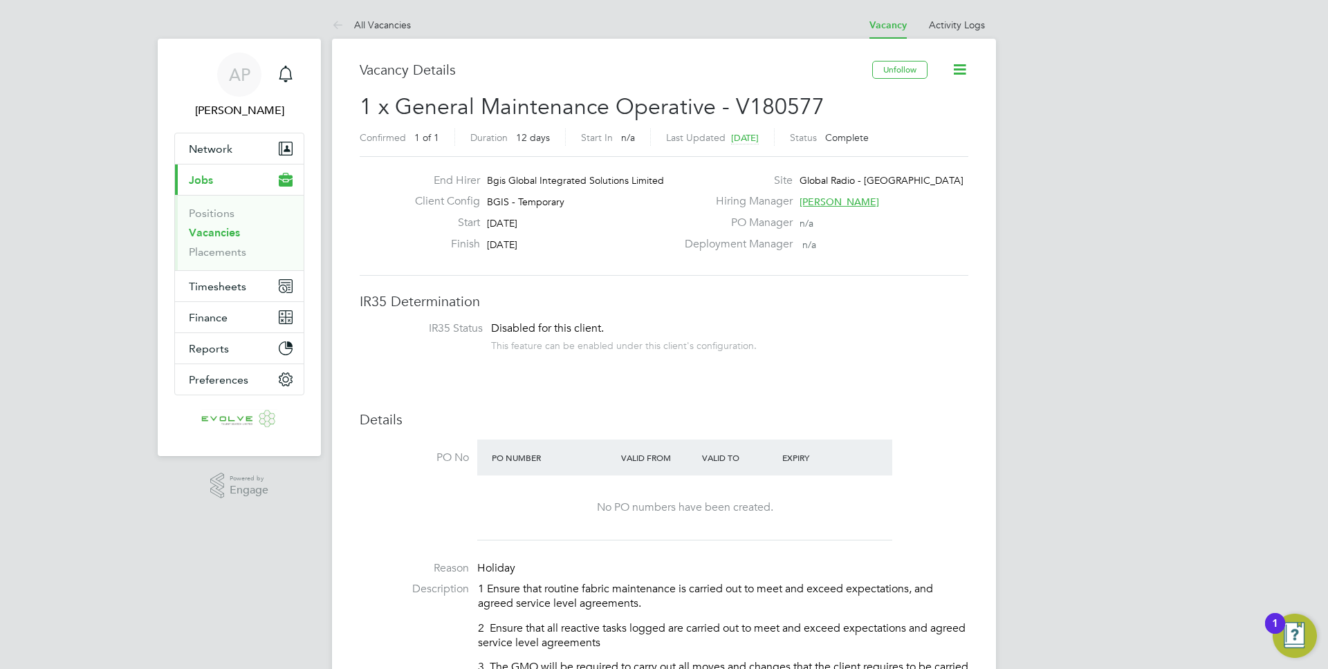
click at [961, 63] on icon at bounding box center [959, 69] width 17 height 17
click at [705, 174] on label "Site" at bounding box center [734, 181] width 116 height 15
